Goal: Task Accomplishment & Management: Manage account settings

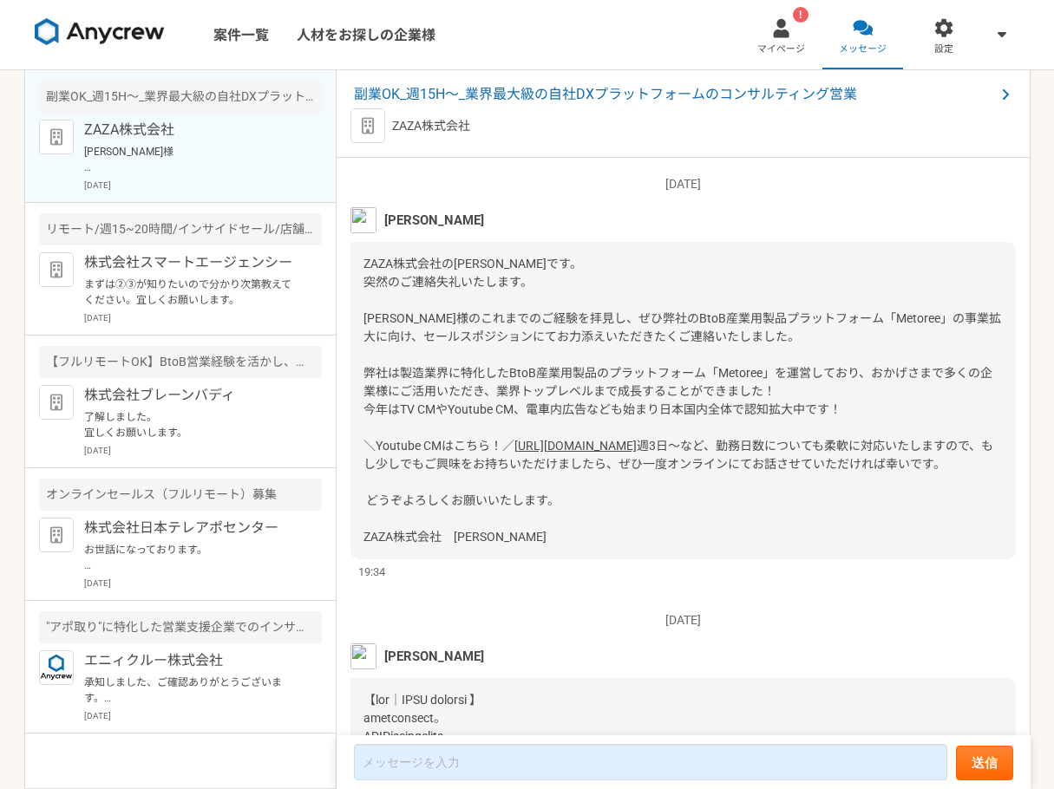
scroll to position [2007, 0]
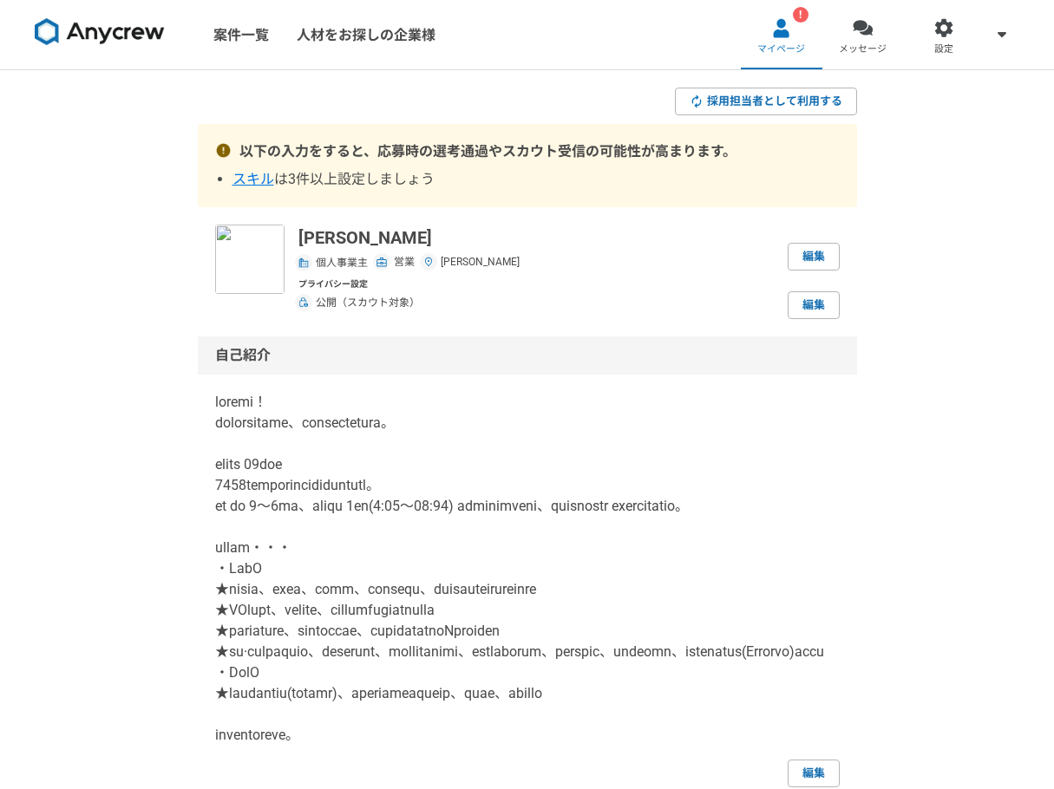
click at [252, 180] on span "スキル" at bounding box center [253, 179] width 42 height 16
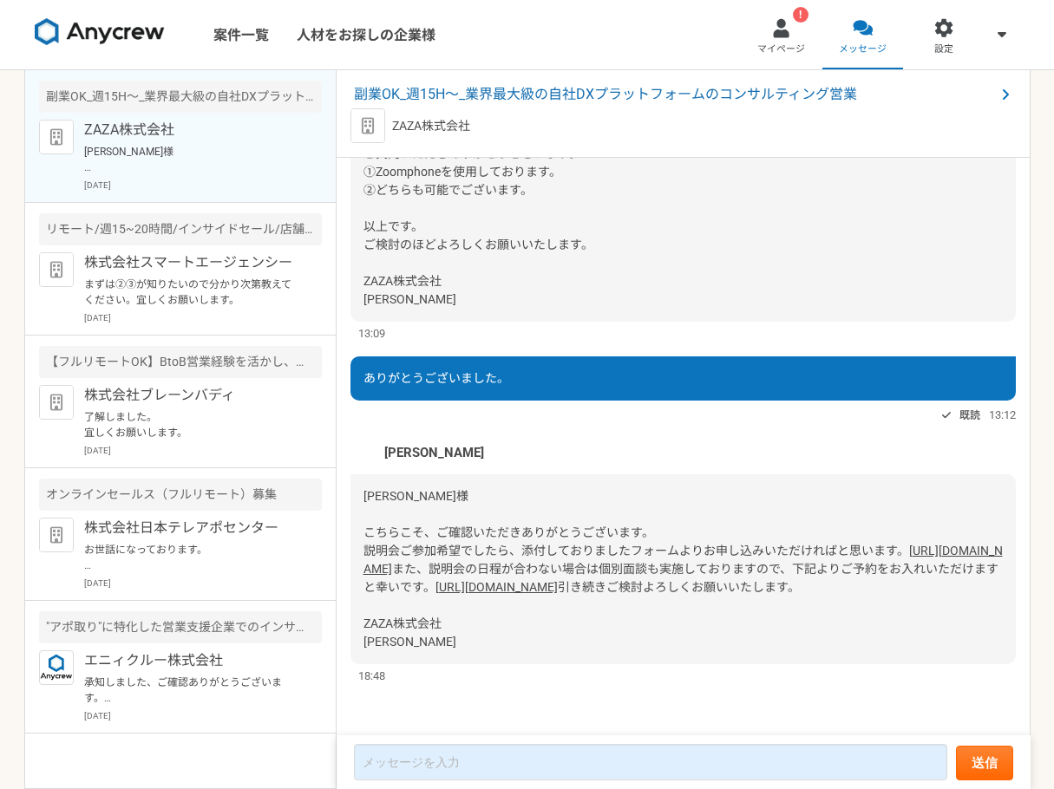
scroll to position [2007, 0]
click at [658, 11] on nav "案件一覧 人材をお探しの企業様 ! マイページ メッセージ 設定" at bounding box center [527, 34] width 1054 height 69
